Goal: Task Accomplishment & Management: Manage account settings

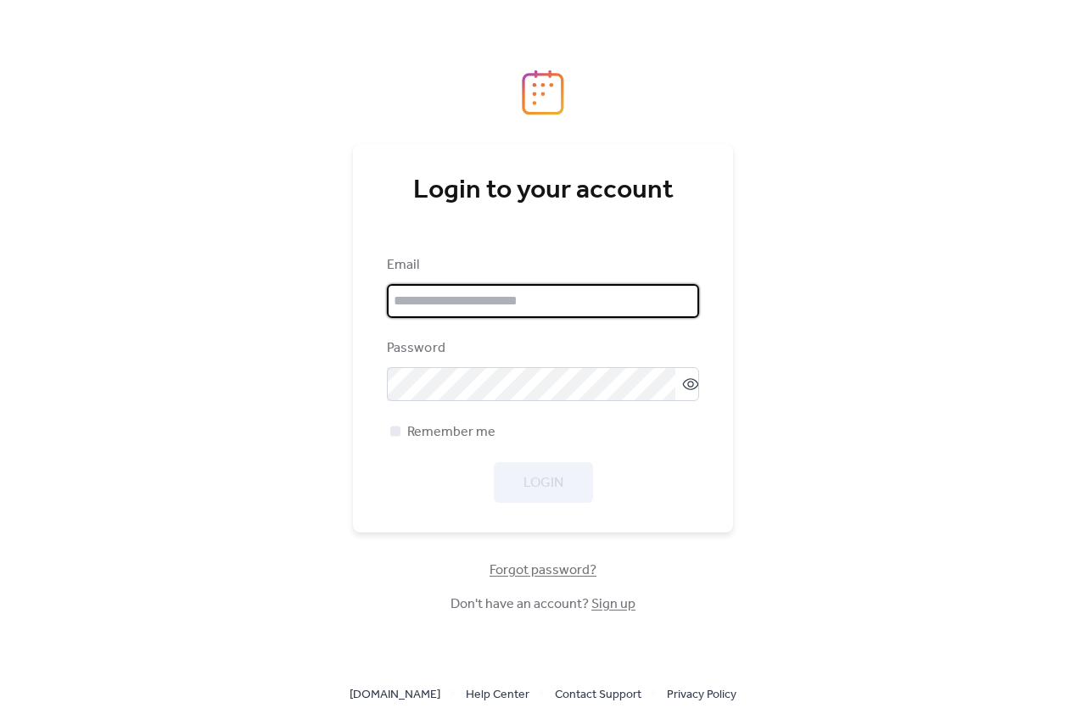
type input "**********"
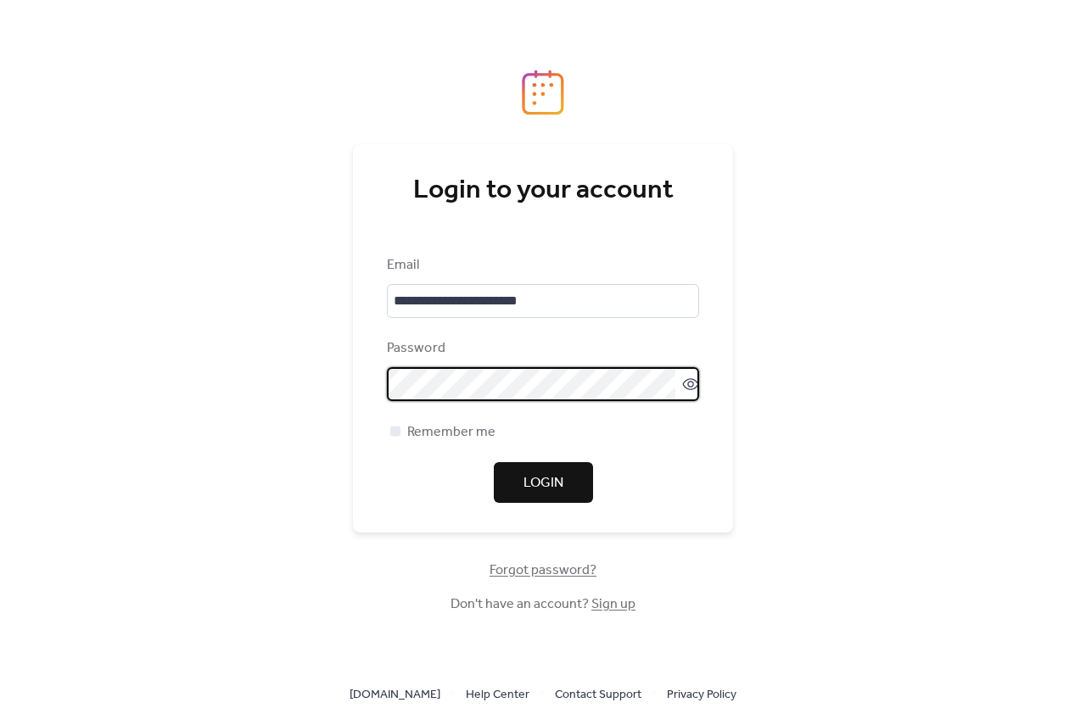
click at [530, 480] on span "Login" at bounding box center [543, 483] width 40 height 20
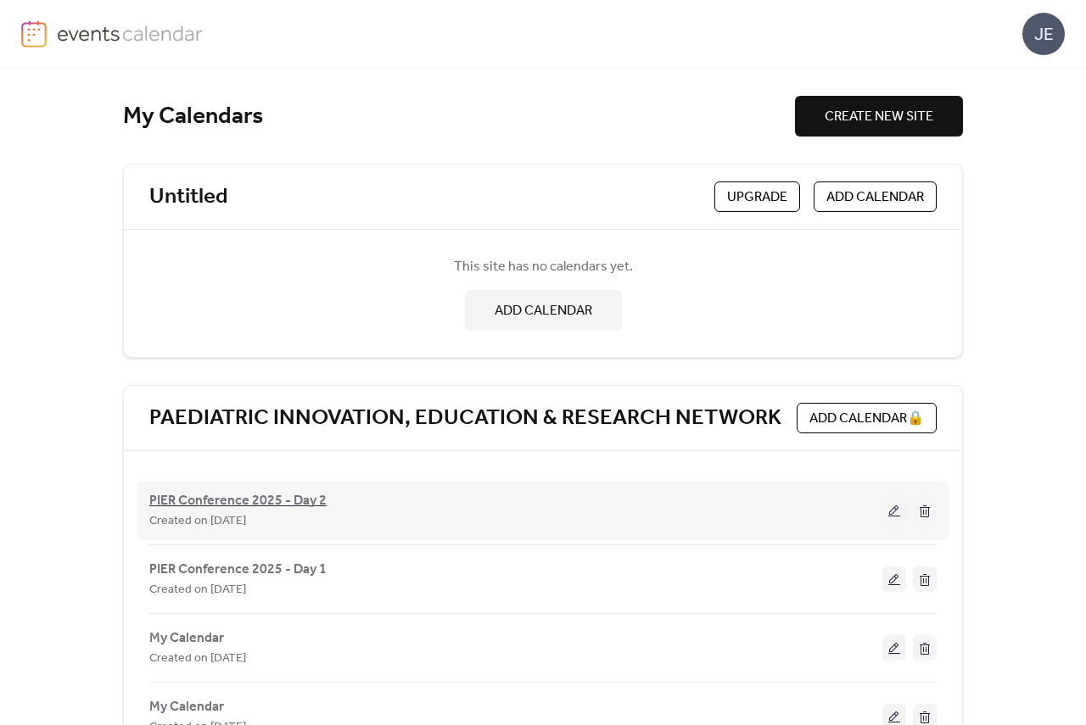
click at [293, 496] on span "PIER Conference 2025 - Day 2" at bounding box center [237, 501] width 177 height 20
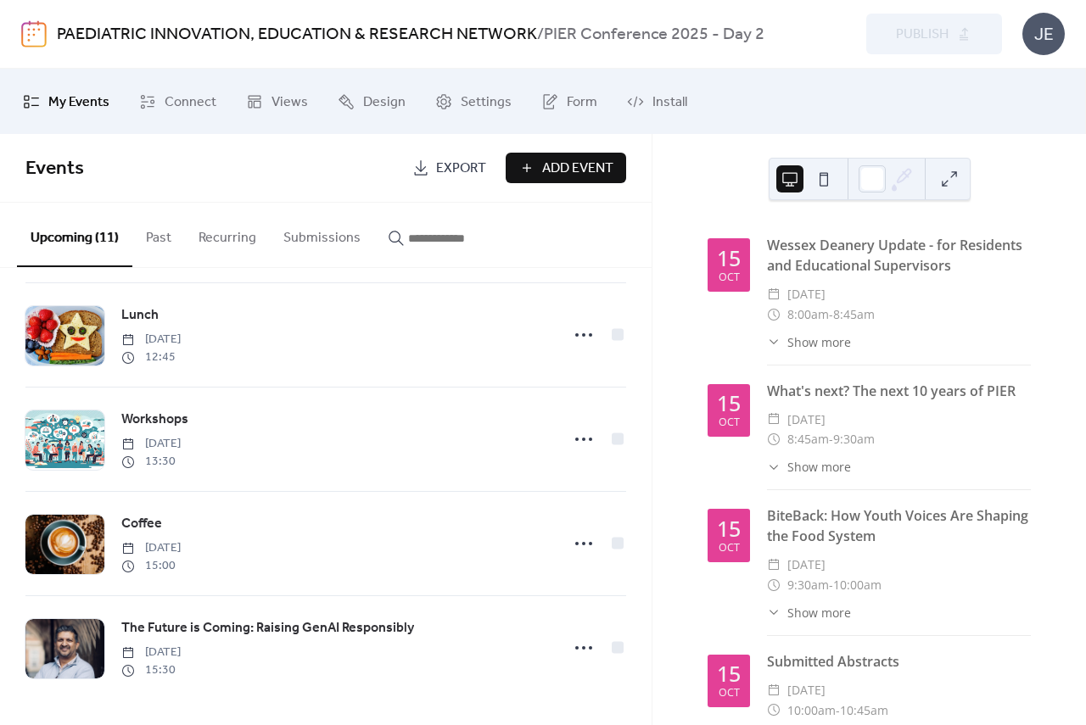
scroll to position [750, 0]
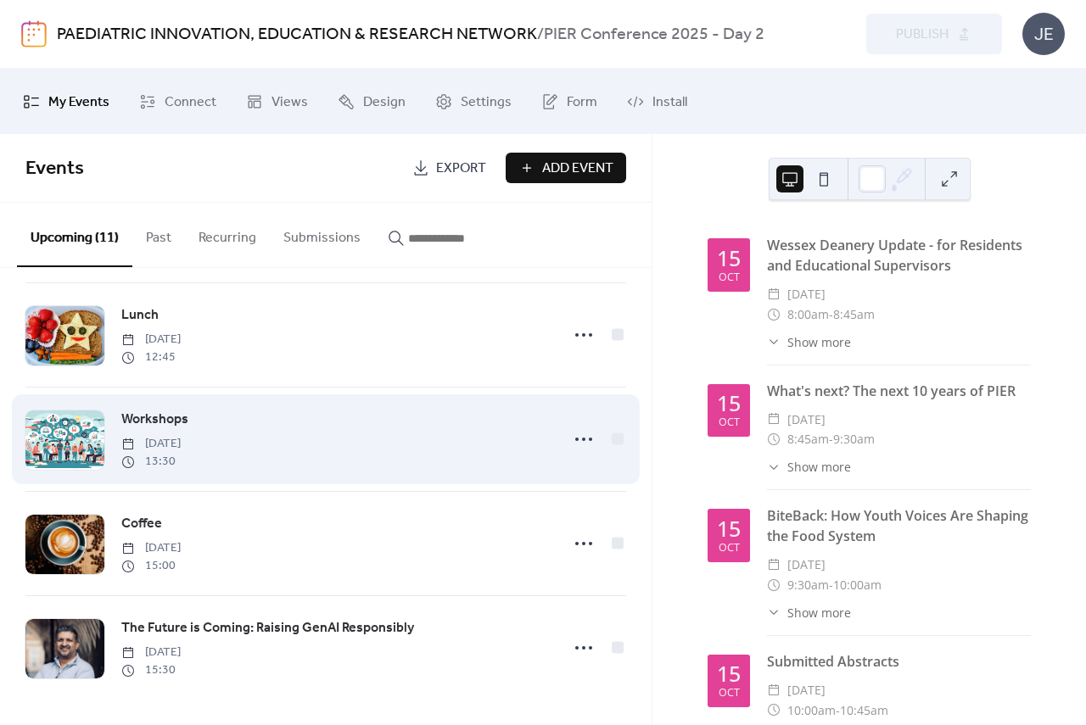
click at [170, 413] on span "Workshops" at bounding box center [154, 420] width 67 height 20
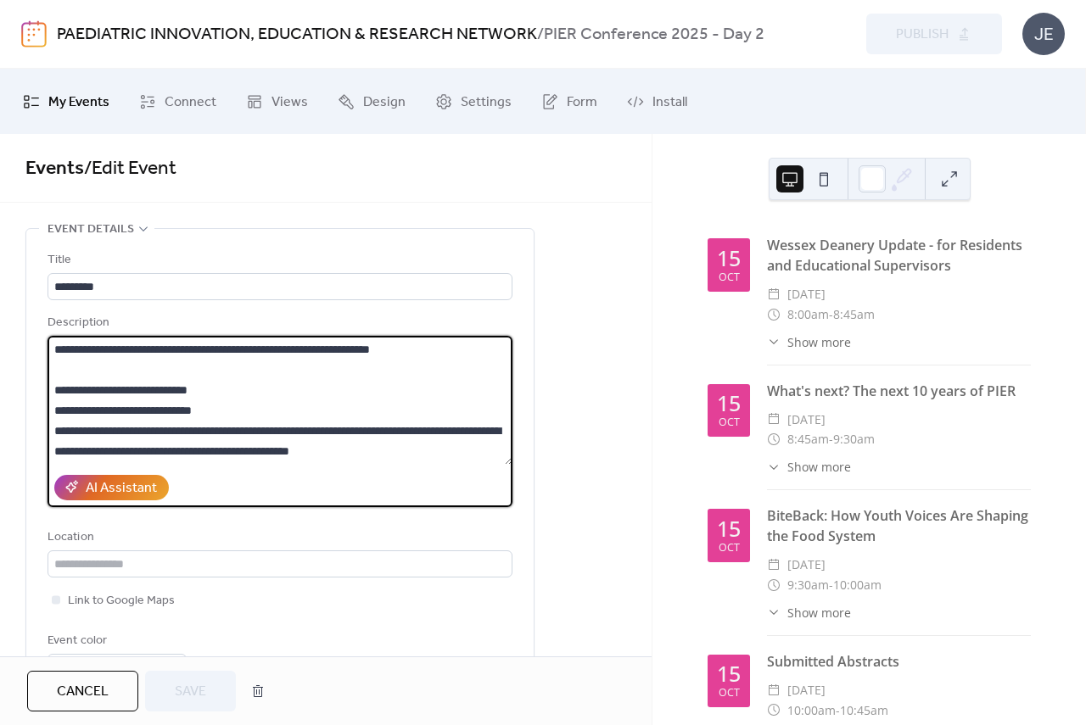
drag, startPoint x: 59, startPoint y: 386, endPoint x: 50, endPoint y: 395, distance: 12.6
click at [50, 395] on textarea at bounding box center [279, 400] width 465 height 129
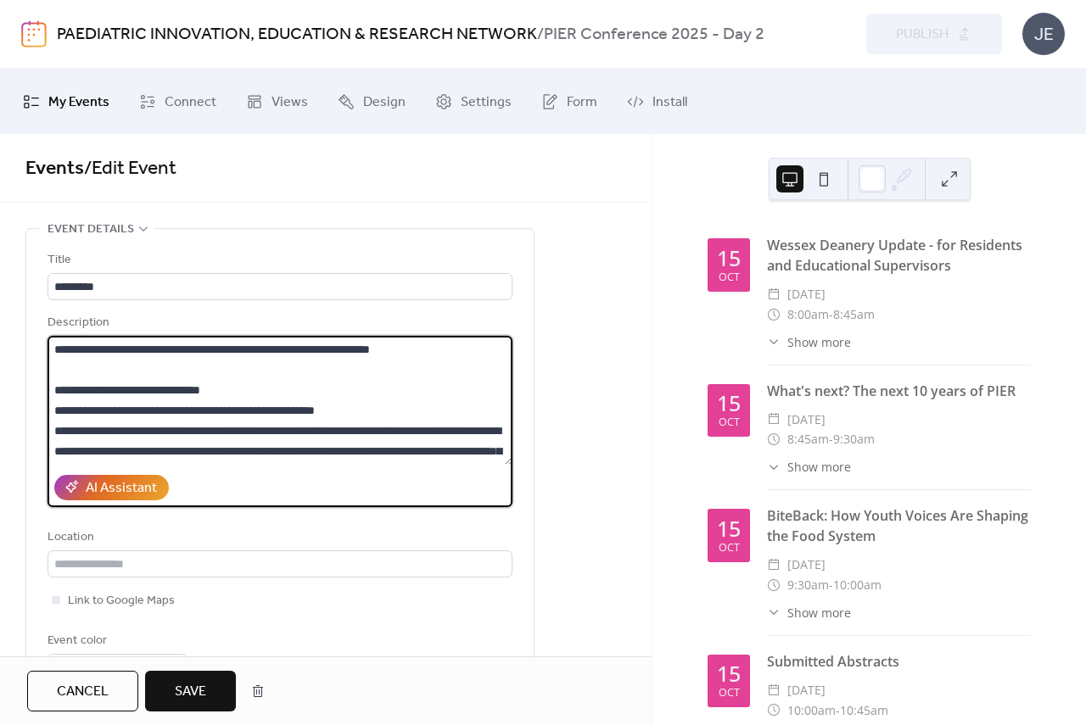
type textarea "**********"
drag, startPoint x: 180, startPoint y: 684, endPoint x: 259, endPoint y: 657, distance: 83.1
click at [181, 684] on span "Save" at bounding box center [190, 692] width 31 height 20
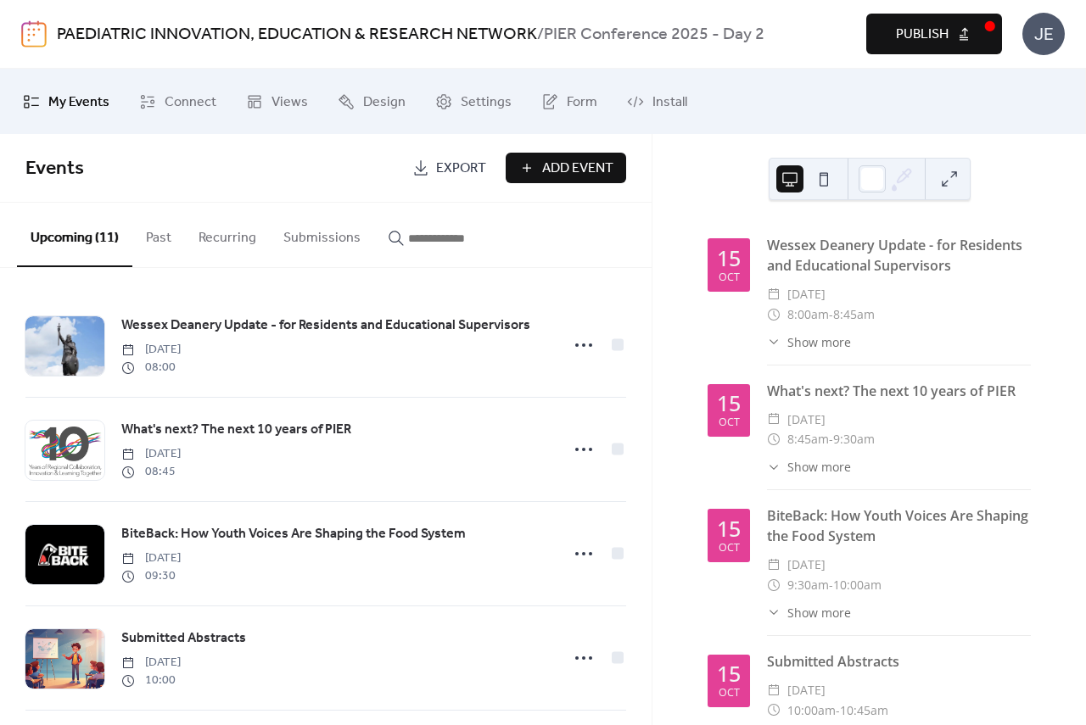
click at [940, 44] on span "Publish" at bounding box center [922, 35] width 53 height 20
